Goal: Information Seeking & Learning: Get advice/opinions

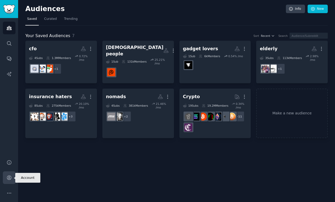
click at [6, 178] on icon "Sidebar" at bounding box center [8, 177] width 5 height 5
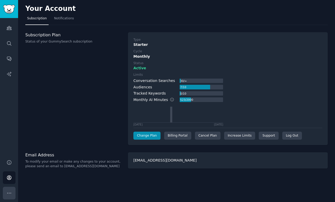
click at [11, 195] on icon "Sidebar" at bounding box center [8, 193] width 5 height 5
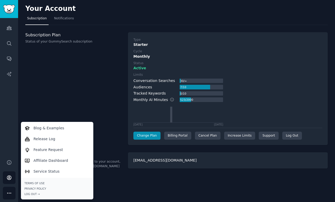
click at [52, 102] on div "Subscription Plan Status of your GummySearch subscription" at bounding box center [73, 88] width 97 height 113
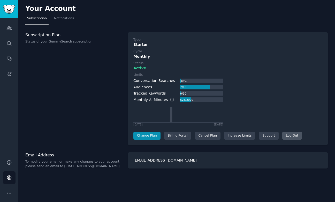
click at [283, 134] on div "Log Out" at bounding box center [292, 136] width 20 height 8
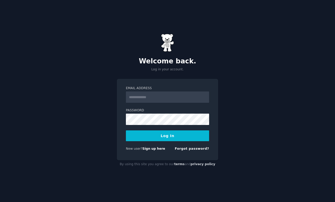
click at [0, 202] on nordpass-portal at bounding box center [0, 202] width 0 height 0
type input "**********"
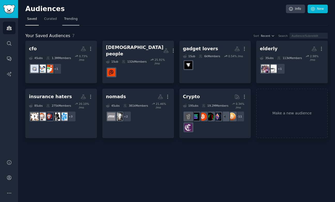
click at [71, 19] on span "Trending" at bounding box center [70, 19] width 13 height 5
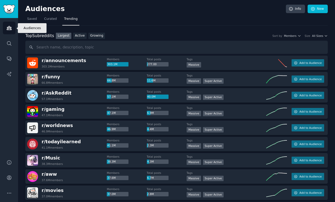
click at [11, 27] on icon "Sidebar" at bounding box center [8, 27] width 5 height 5
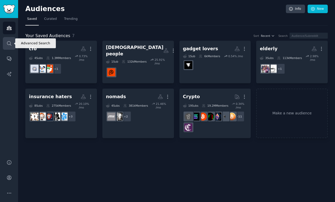
click at [8, 39] on link "Search" at bounding box center [9, 43] width 13 height 13
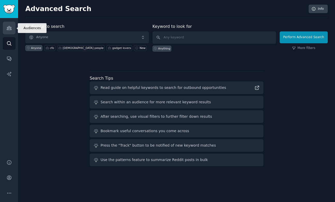
click at [10, 29] on icon "Sidebar" at bounding box center [8, 27] width 5 height 5
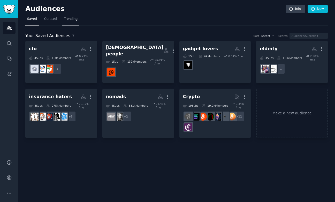
click at [68, 20] on span "Trending" at bounding box center [70, 19] width 13 height 5
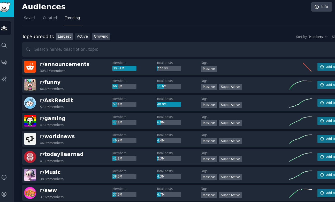
click at [88, 38] on link "Growing" at bounding box center [96, 36] width 17 height 6
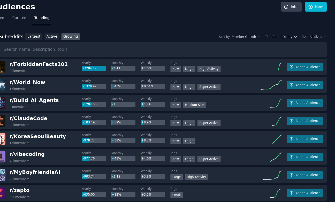
click at [294, 38] on div "Top Subreddits Top Subreddits Largest Active Growing Sort by Member Growth Time…" at bounding box center [176, 36] width 302 height 6
click at [299, 36] on icon "button" at bounding box center [299, 36] width 4 height 4
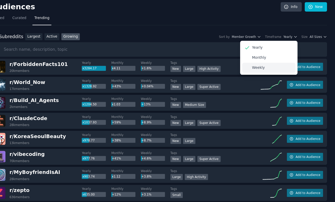
click at [263, 64] on p "Weekly" at bounding box center [265, 64] width 11 height 5
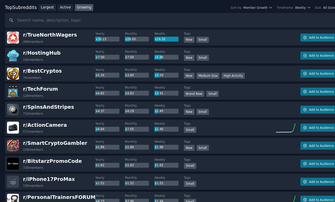
scroll to position [45, 0]
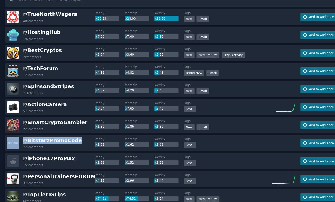
drag, startPoint x: 94, startPoint y: 130, endPoint x: 39, endPoint y: 129, distance: 55.2
click at [39, 129] on div "r/ BitstarzPromoCode 726 members" at bounding box center [67, 131] width 80 height 11
copy div "r/ BitstarzPromoCode"
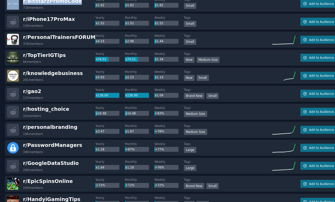
scroll to position [170, 0]
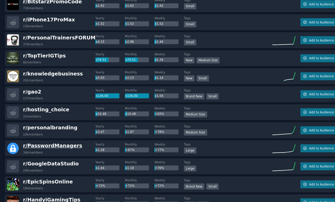
click at [83, 134] on span "r/ PasswordManagers" at bounding box center [68, 134] width 53 height 5
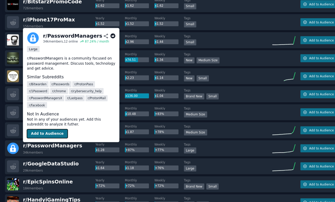
click at [71, 124] on button "Add to Audience" at bounding box center [63, 123] width 37 height 8
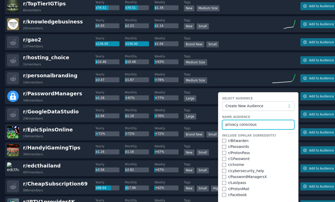
scroll to position [252, 0]
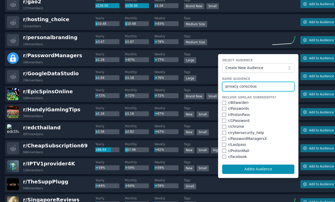
type input "privacy conscious"
click at [221, 95] on input "checkbox" at bounding box center [223, 96] width 4 height 4
checkbox input "true"
click at [221, 107] on input "checkbox" at bounding box center [223, 107] width 4 height 4
checkbox input "true"
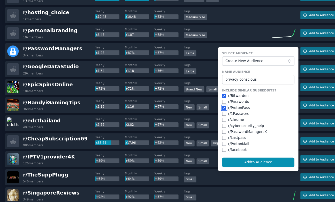
scroll to position [258, 0]
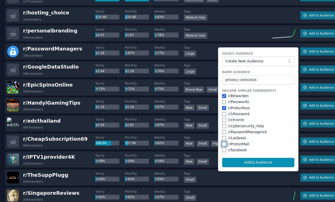
click at [221, 133] on input "checkbox" at bounding box center [223, 133] width 4 height 4
checkbox input "true"
click at [222, 96] on input "checkbox" at bounding box center [223, 95] width 4 height 4
checkbox input "true"
click at [222, 105] on input "checkbox" at bounding box center [223, 106] width 4 height 4
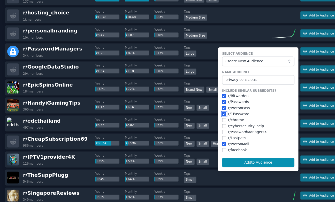
checkbox input "true"
click at [222, 123] on input "checkbox" at bounding box center [223, 122] width 4 height 4
checkbox input "true"
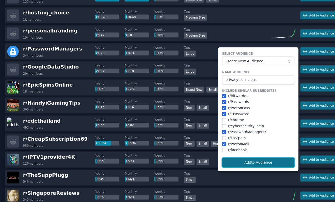
click at [238, 149] on button "Add to Audience" at bounding box center [253, 149] width 65 height 9
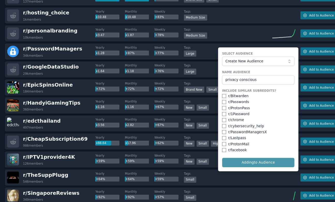
checkbox input "false"
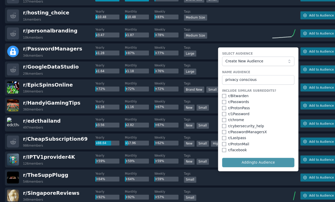
checkbox input "false"
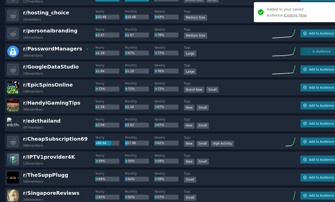
click at [276, 15] on link "Explore Now" at bounding box center [286, 16] width 20 height 4
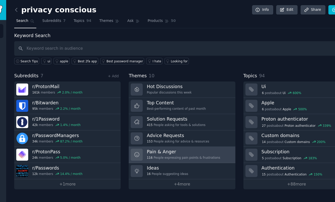
click at [155, 137] on h3 "Pain & Anger" at bounding box center [178, 136] width 66 height 5
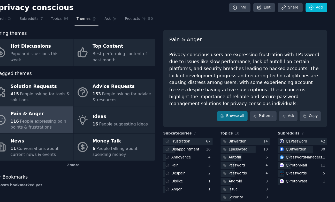
scroll to position [4, 0]
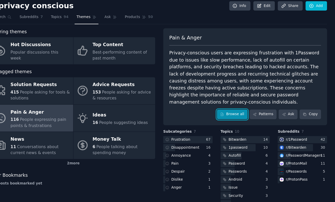
click at [243, 103] on link "Browse all" at bounding box center [242, 103] width 28 height 9
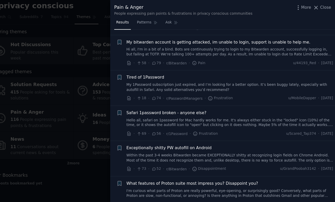
scroll to position [84, 0]
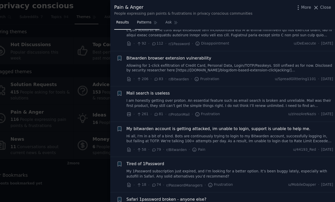
click at [165, 22] on link "Patterns" at bounding box center [165, 21] width 22 height 11
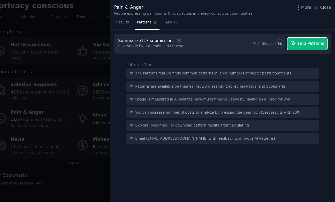
click at [306, 41] on span "Find Patterns" at bounding box center [312, 39] width 23 height 5
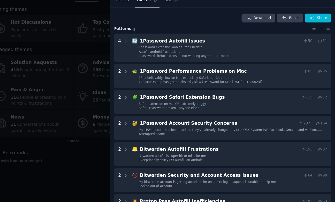
click at [92, 176] on div at bounding box center [167, 101] width 335 height 202
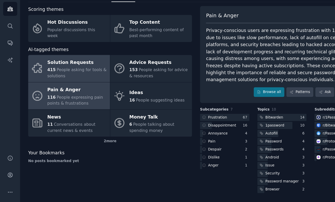
click at [58, 84] on span "People asking for tools & solutions" at bounding box center [69, 86] width 53 height 10
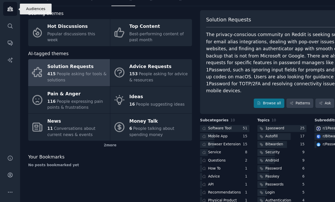
click at [10, 30] on icon "Sidebar" at bounding box center [8, 27] width 5 height 5
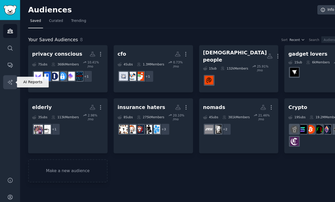
click at [6, 73] on icon "Sidebar" at bounding box center [8, 73] width 5 height 5
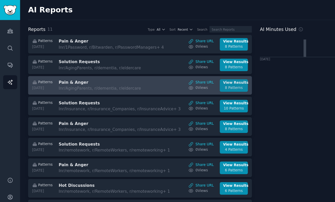
click at [207, 79] on div "8 Patterns" at bounding box center [210, 79] width 19 height 5
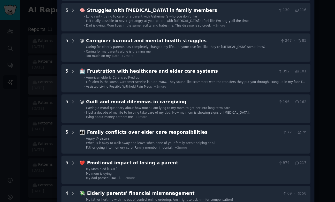
scroll to position [65, 0]
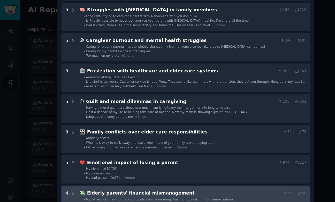
click at [64, 175] on icon at bounding box center [65, 174] width 5 height 5
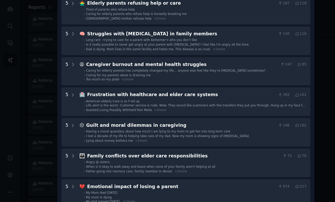
scroll to position [0, 0]
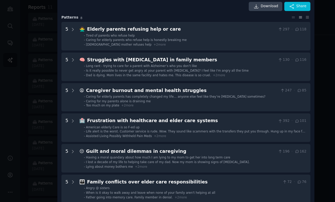
click at [5, 122] on div at bounding box center [167, 101] width 335 height 202
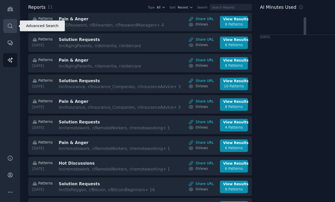
click at [9, 48] on link "Search" at bounding box center [9, 43] width 13 height 13
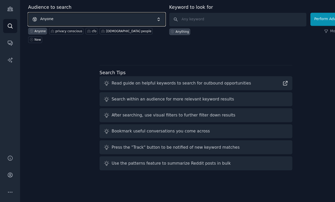
click at [76, 35] on span "Anyone" at bounding box center [86, 37] width 123 height 12
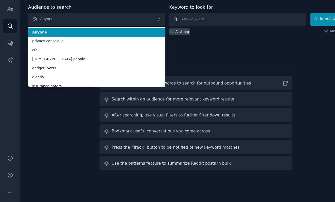
click at [172, 40] on input "text" at bounding box center [213, 37] width 123 height 12
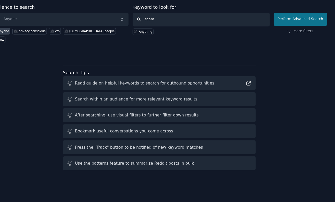
type input "scam"
click at [290, 41] on button "Perform Advanced Search" at bounding box center [303, 37] width 48 height 12
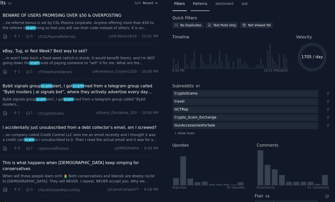
click at [214, 23] on span "Patterns" at bounding box center [212, 23] width 13 height 5
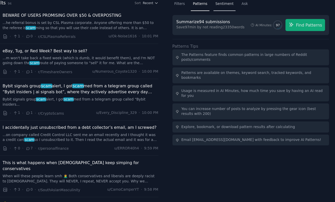
click at [228, 24] on span "Sentiment" at bounding box center [235, 23] width 16 height 5
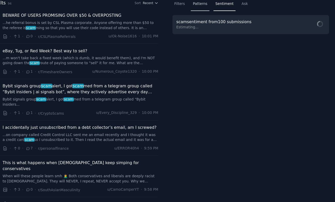
click at [212, 25] on span "Patterns" at bounding box center [212, 23] width 13 height 5
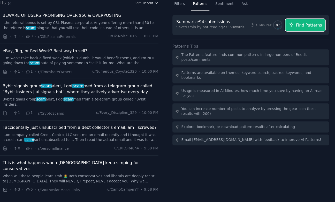
click at [301, 43] on span "Find Patterns" at bounding box center [310, 42] width 23 height 5
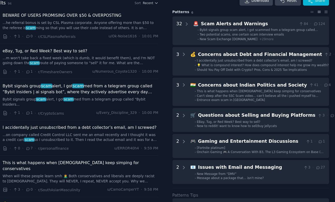
scroll to position [16, 0]
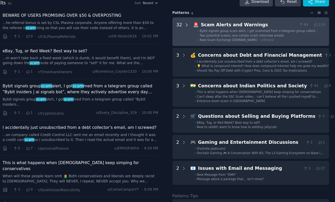
click at [202, 42] on icon at bounding box center [201, 42] width 5 height 5
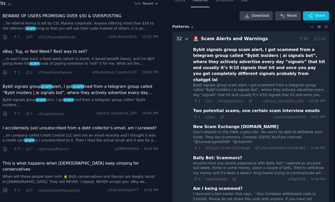
scroll to position [0, 0]
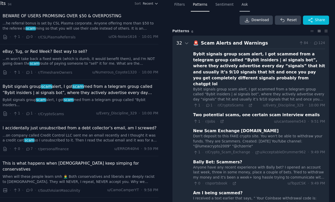
click at [254, 24] on span "Ask" at bounding box center [253, 23] width 6 height 5
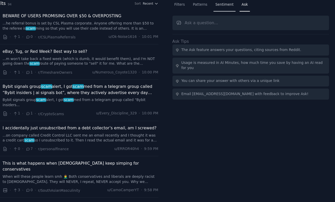
click at [241, 24] on span "Sentiment" at bounding box center [235, 23] width 16 height 5
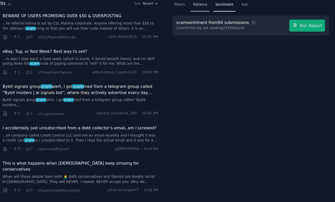
click at [213, 26] on div "Patterns" at bounding box center [213, 25] width 17 height 11
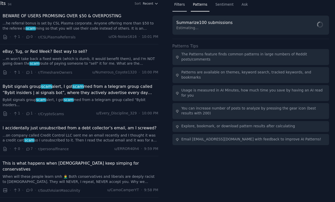
click at [195, 26] on div "Filters" at bounding box center [194, 25] width 13 height 11
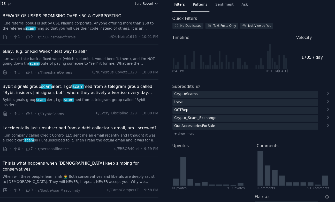
click at [212, 24] on span "Patterns" at bounding box center [212, 23] width 13 height 5
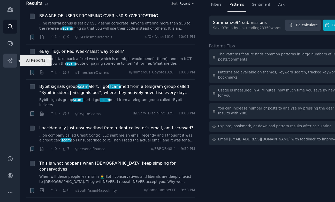
click at [10, 73] on icon "Sidebar" at bounding box center [8, 73] width 5 height 5
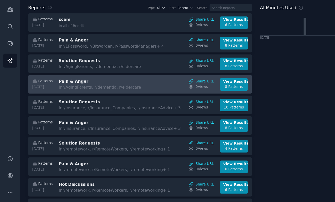
click at [85, 99] on div "In r/AgingParents, r/dementia, r/eldercare" at bounding box center [96, 98] width 87 height 5
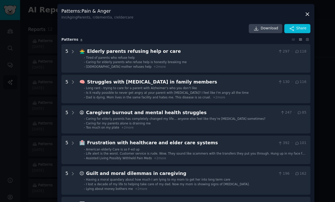
click at [35, 77] on div at bounding box center [167, 101] width 335 height 202
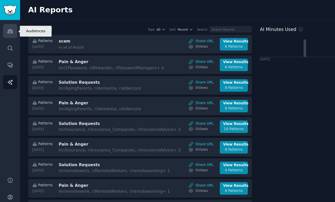
click at [9, 26] on icon "Sidebar" at bounding box center [8, 27] width 5 height 5
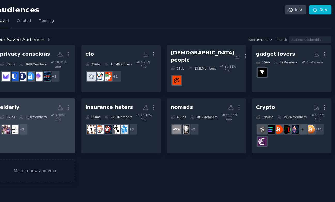
click at [69, 92] on h2 "elderly Custom Audience More" at bounding box center [61, 96] width 64 height 9
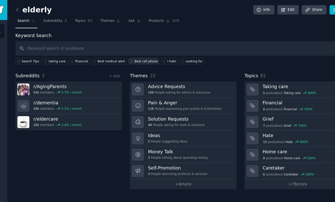
click at [129, 55] on link "Best cell phone" at bounding box center [141, 55] width 28 height 6
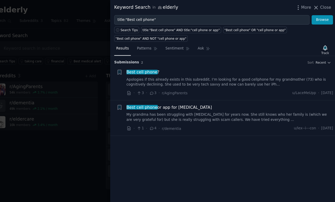
click at [181, 74] on link "Apologies if this already exists in this subreddit. I’m looking for a good cell…" at bounding box center [240, 74] width 186 height 9
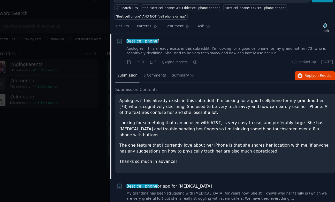
scroll to position [14, 0]
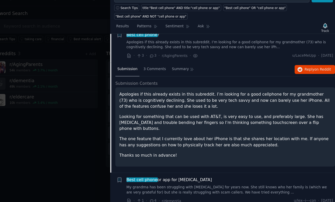
click at [94, 166] on div at bounding box center [167, 101] width 335 height 202
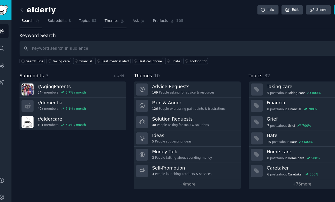
click at [105, 21] on span "Themes" at bounding box center [108, 19] width 13 height 5
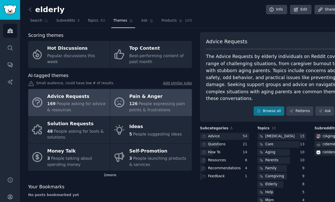
click at [137, 100] on span "People expressing pain points & frustrations" at bounding box center [141, 97] width 50 height 10
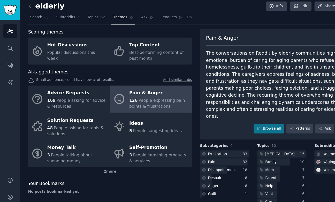
scroll to position [4, 0]
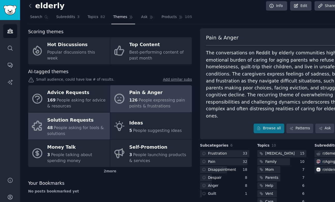
click at [56, 118] on div "48 People asking for tools & solutions" at bounding box center [70, 118] width 54 height 11
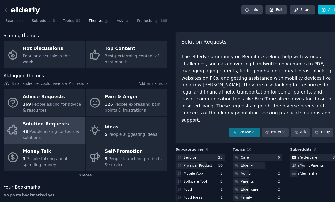
scroll to position [10, 0]
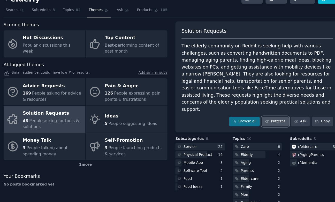
click at [271, 105] on link "Patterns" at bounding box center [270, 109] width 24 height 9
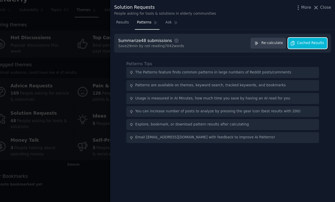
click at [302, 39] on span "Cached Results" at bounding box center [312, 39] width 24 height 5
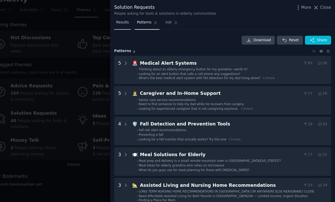
click at [139, 21] on span "Results" at bounding box center [143, 20] width 11 height 5
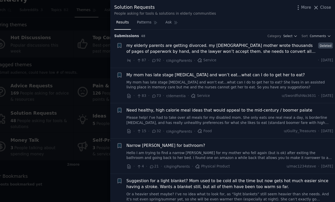
click at [155, 42] on span "my elderly parents are getting divorced. my 65 year old mother wrote thousands …" at bounding box center [232, 43] width 171 height 11
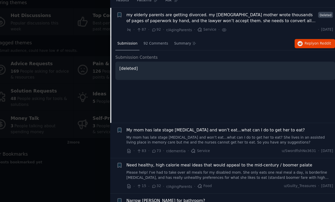
scroll to position [8, 0]
click at [168, 61] on div "92 Comments" at bounding box center [173, 59] width 26 height 12
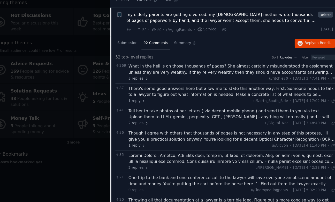
scroll to position [0, 0]
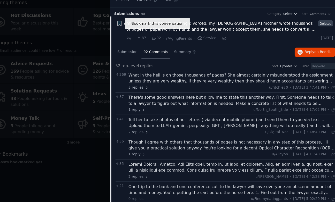
click at [140, 42] on icon "button" at bounding box center [140, 41] width 3 height 4
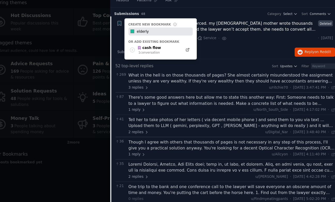
type input "elderly"
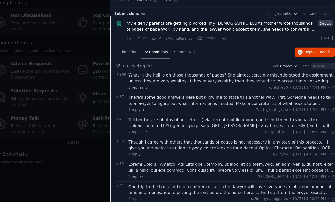
click at [251, 55] on div "· 87 · 92 · r/AgingParents · Service · · Wed 8/27/2025" at bounding box center [240, 54] width 186 height 5
click at [301, 65] on icon "button" at bounding box center [303, 67] width 5 height 5
click at [176, 136] on div "Tell her to take photos of her letters ( via decent mobile phone ) and send the…" at bounding box center [242, 130] width 186 height 11
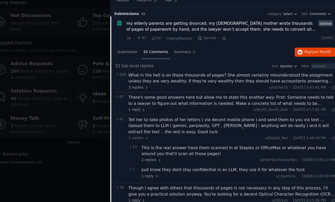
click at [103, 176] on div at bounding box center [167, 101] width 335 height 202
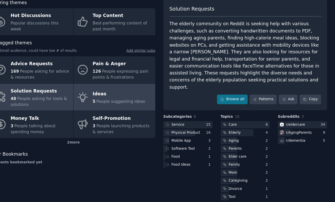
click at [136, 113] on span "People suggesting ideas" at bounding box center [142, 111] width 44 height 4
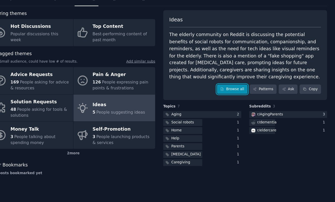
click at [236, 99] on link "Browse all" at bounding box center [242, 100] width 28 height 9
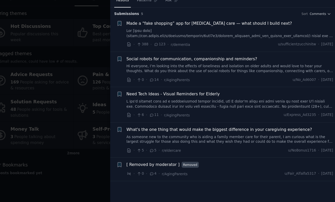
click at [235, 116] on link at bounding box center [240, 113] width 186 height 9
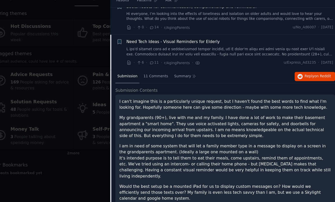
scroll to position [72, 0]
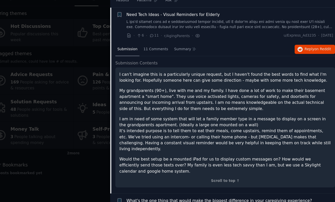
click at [109, 172] on div at bounding box center [167, 101] width 335 height 202
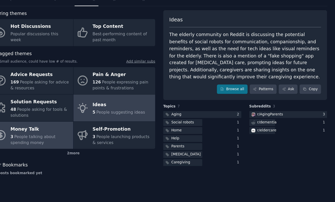
click at [84, 146] on div "3 People talking about spending money" at bounding box center [70, 146] width 54 height 11
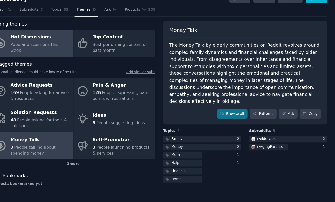
click at [75, 51] on div "Popular discussions this week" at bounding box center [70, 53] width 54 height 11
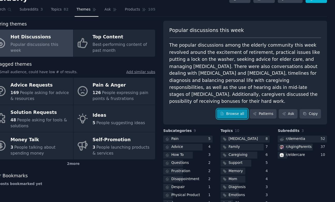
click at [240, 109] on link "Browse all" at bounding box center [242, 113] width 28 height 9
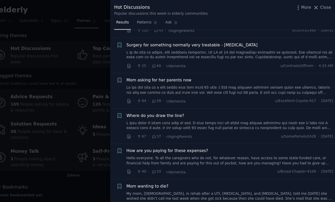
scroll to position [363, 0]
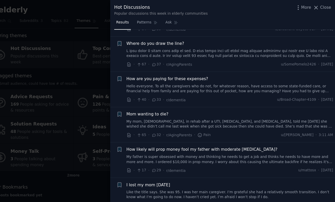
click at [251, 143] on link "My father is super obsessed with money and thinking he needs to get a job and t…" at bounding box center [240, 143] width 186 height 9
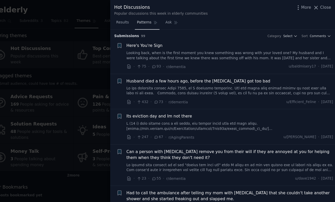
click at [163, 21] on span "Patterns" at bounding box center [162, 20] width 13 height 5
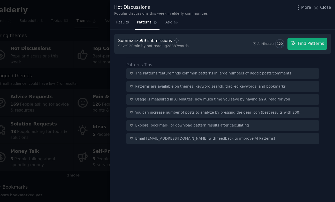
click at [118, 70] on div at bounding box center [167, 101] width 335 height 202
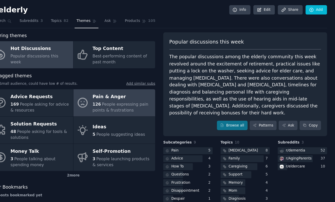
click at [126, 92] on span "People expressing pain points & frustrations" at bounding box center [141, 97] width 50 height 10
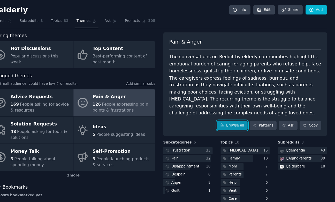
click at [235, 109] on link "Browse all" at bounding box center [242, 113] width 28 height 9
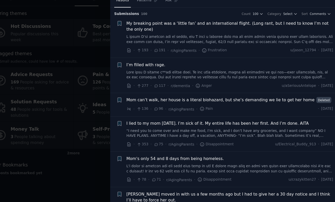
click at [163, 54] on link at bounding box center [240, 55] width 186 height 9
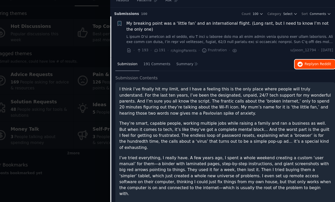
click at [305, 79] on button "Reply on Reddit" at bounding box center [316, 78] width 36 height 8
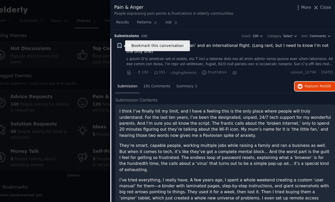
click at [140, 40] on icon "button" at bounding box center [140, 41] width 3 height 4
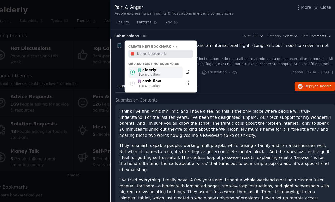
click at [152, 66] on icon at bounding box center [151, 64] width 5 height 5
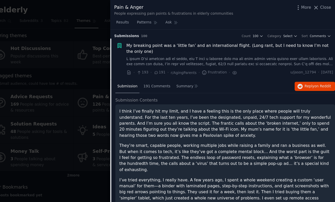
click at [114, 70] on div at bounding box center [167, 101] width 335 height 202
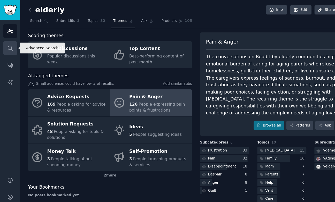
click at [12, 42] on icon "Sidebar" at bounding box center [8, 43] width 5 height 5
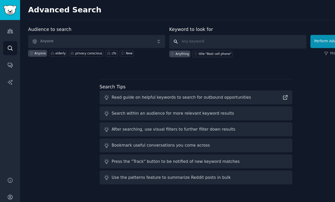
click at [170, 38] on input "text" at bounding box center [213, 37] width 123 height 12
type input "elderly tech support"
click at [287, 39] on button "Perform Advanced Search" at bounding box center [303, 37] width 48 height 12
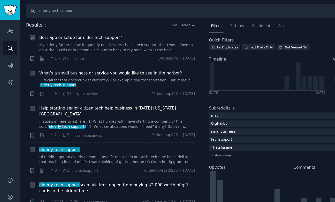
click at [89, 47] on link "My elderly father in law frequently needs *very* basic tech support that I woul…" at bounding box center [105, 42] width 140 height 9
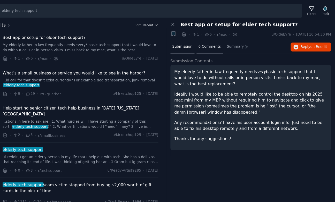
click at [224, 45] on div "6 Comments" at bounding box center [222, 42] width 24 height 12
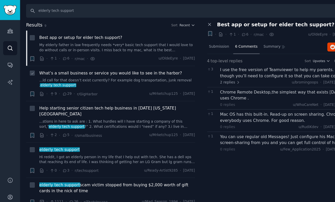
click at [151, 71] on link "...ld call for that doesn’t exist currently? For example dog transportation, ju…" at bounding box center [105, 74] width 140 height 9
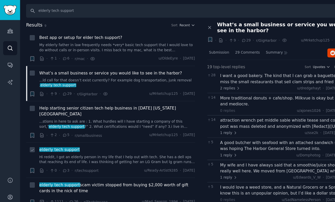
click at [123, 140] on link "Hi reddit, I got an elderly person in my life that I help out with tech. She ha…" at bounding box center [105, 144] width 140 height 9
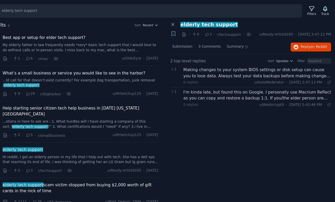
click at [274, 71] on div "Making changes to your system BIOS settings or disk setup can cause you to lose…" at bounding box center [264, 65] width 133 height 11
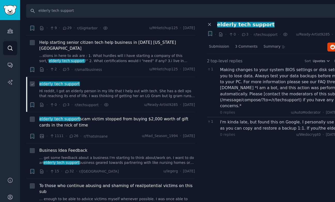
scroll to position [94, 0]
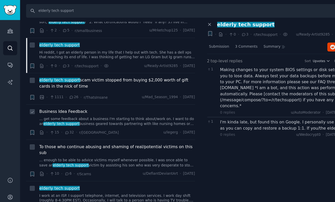
click at [117, 105] on link "... get some feedback about a business I'm starting to think about/work on. I w…" at bounding box center [105, 109] width 140 height 9
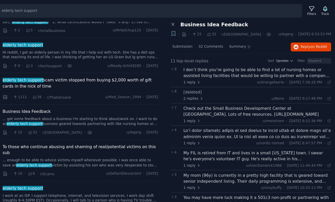
click at [240, 20] on span "Business Idea Feedback" at bounding box center [225, 22] width 61 height 5
click at [201, 44] on span "Submission" at bounding box center [197, 42] width 18 height 5
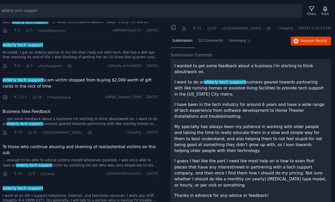
scroll to position [6, 0]
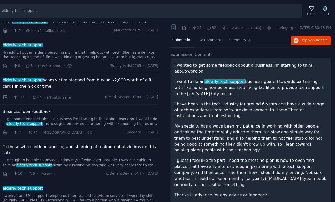
click at [189, 27] on div "+" at bounding box center [188, 25] width 5 height 7
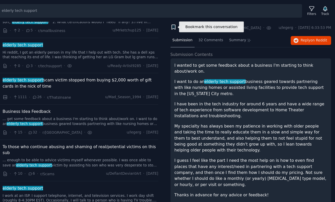
click at [189, 24] on icon "button" at bounding box center [188, 24] width 3 height 4
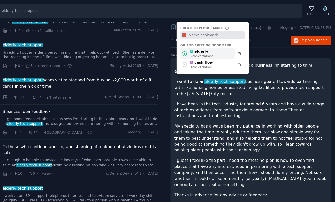
click at [215, 46] on div "elderly" at bounding box center [214, 46] width 22 height 5
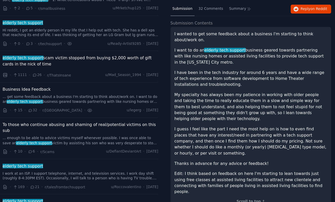
scroll to position [0, 0]
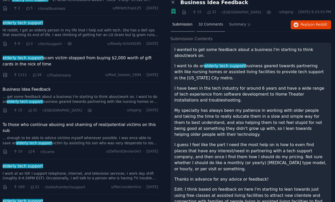
click at [218, 43] on span "32 Comments" at bounding box center [223, 42] width 22 height 5
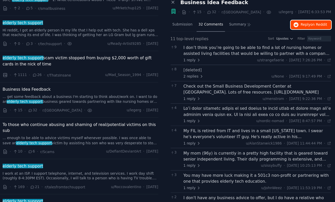
click at [312, 44] on button "Reply on Reddit" at bounding box center [313, 42] width 36 height 8
